Goal: Task Accomplishment & Management: Complete application form

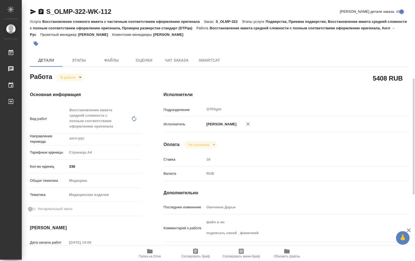
scroll to position [54, 0]
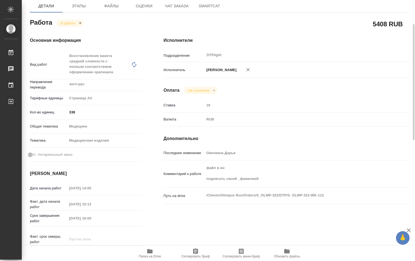
click at [78, 23] on body "🙏 .cls-1 fill:#fff; AWATERA [PERSON_NAME] Работы 0 Чаты График Выйти S_OLMP-322…" at bounding box center [207, 130] width 415 height 261
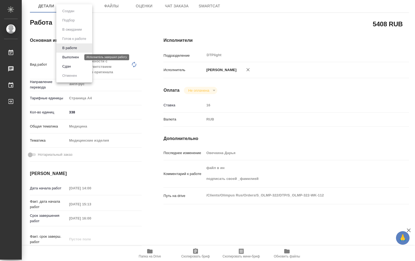
click at [71, 56] on button "Выполнен" at bounding box center [71, 57] width 20 height 6
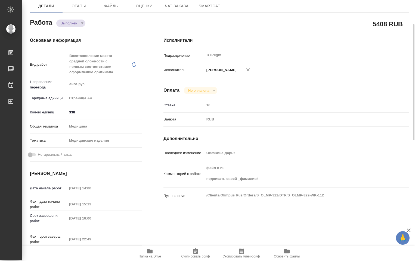
type textarea "x"
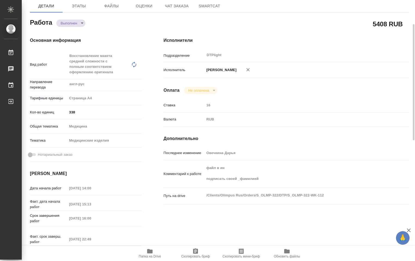
type textarea "x"
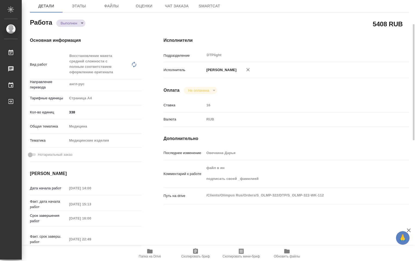
type textarea "x"
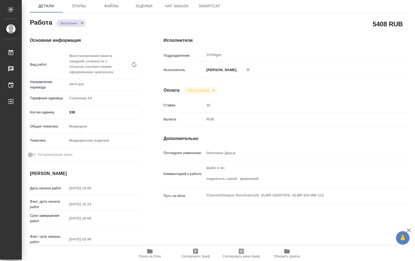
type textarea "x"
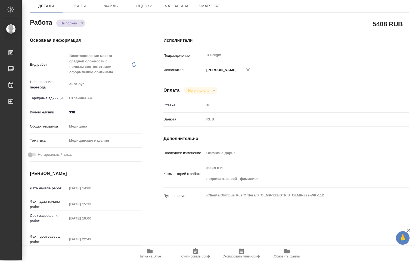
type textarea "x"
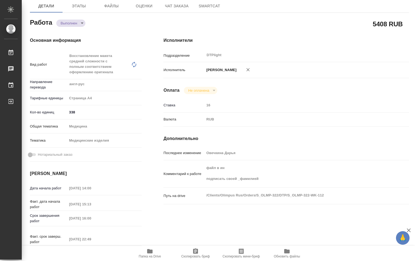
type textarea "x"
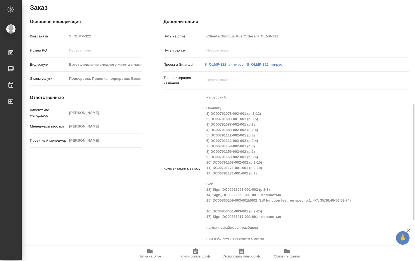
scroll to position [330, 0]
